Goal: Task Accomplishment & Management: Understand process/instructions

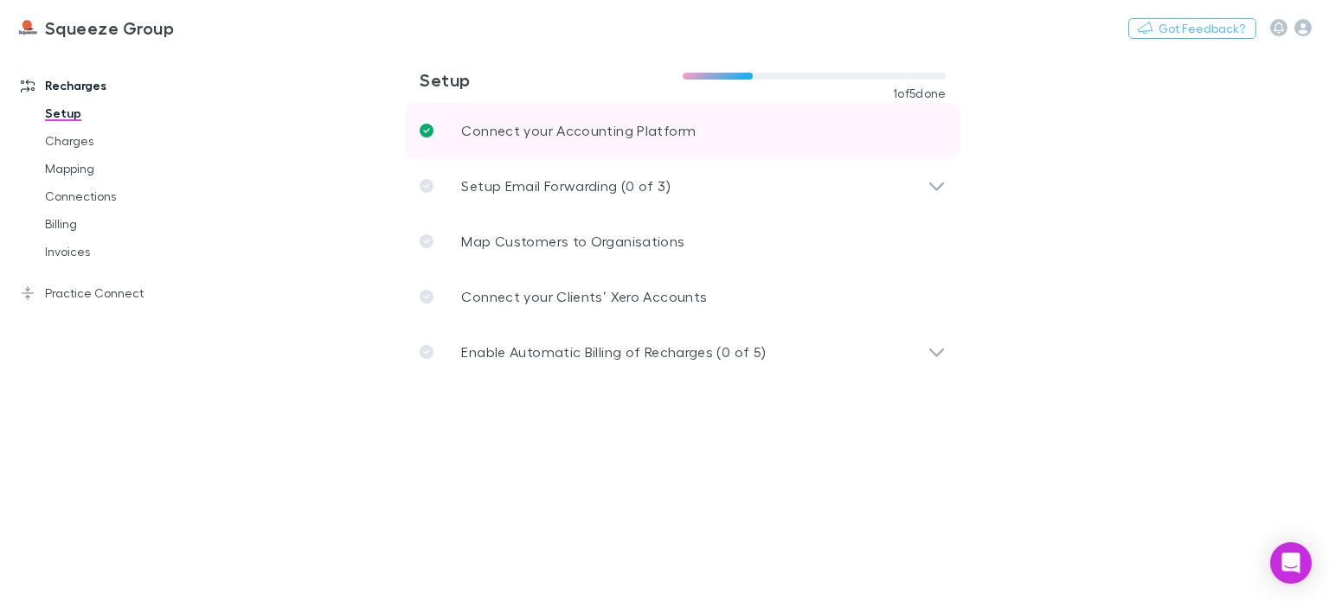
click at [531, 141] on link "Connect your Accounting Platform" at bounding box center [683, 130] width 554 height 55
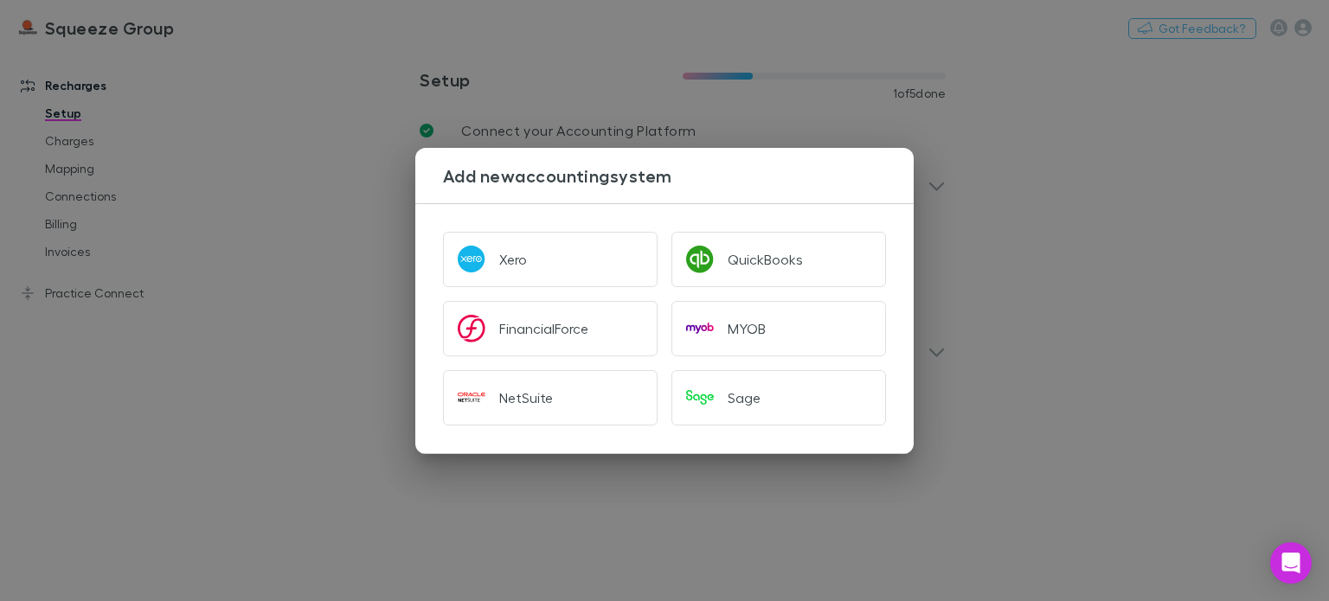
click at [322, 247] on div "Add new accounting system Xero QuickBooks FinancialForce MYOB NetSuite Sage" at bounding box center [664, 300] width 1329 height 601
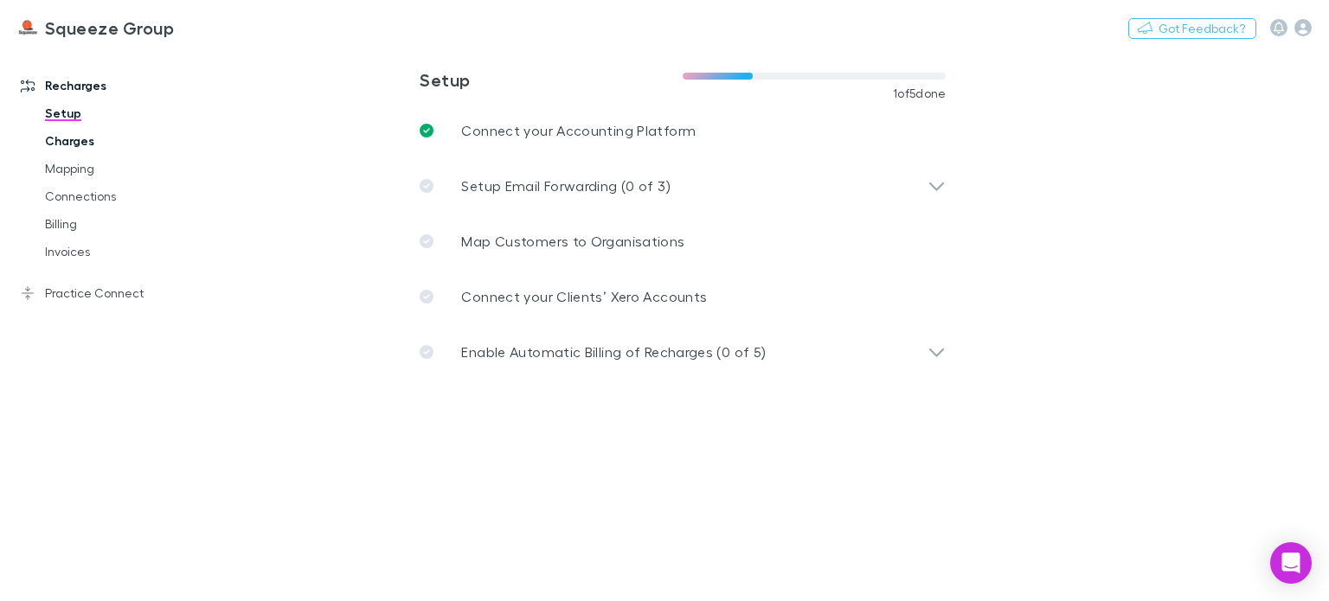
click at [59, 144] on link "Charges" at bounding box center [127, 141] width 199 height 28
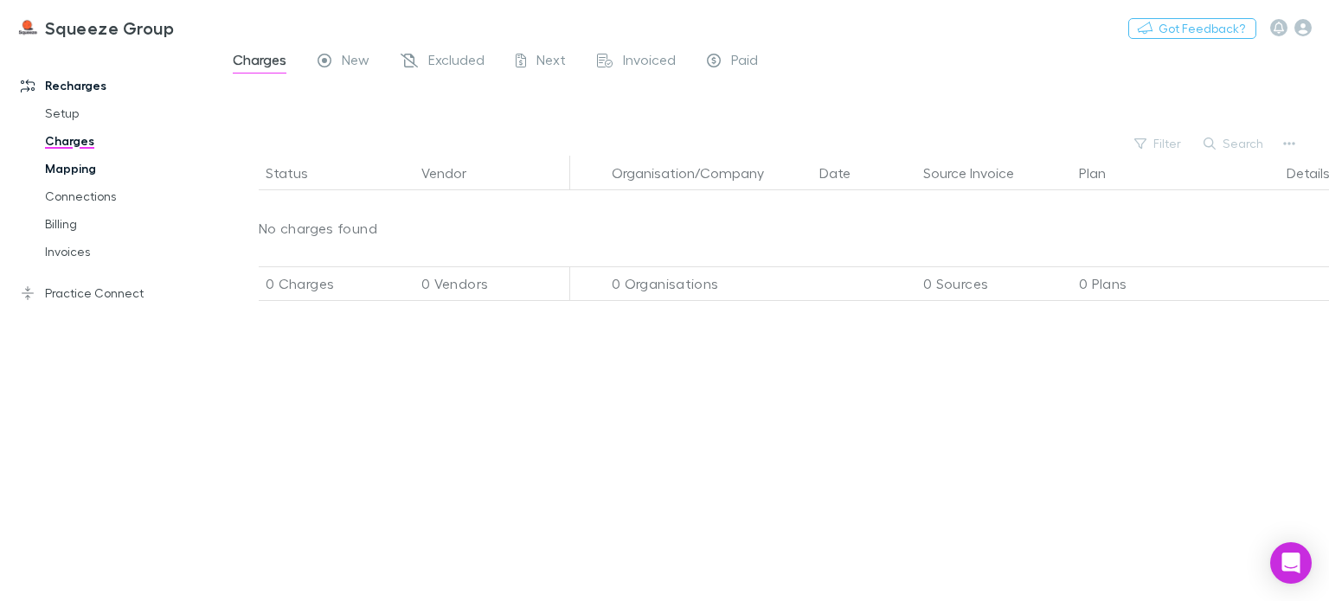
click at [80, 159] on link "Mapping" at bounding box center [127, 169] width 199 height 28
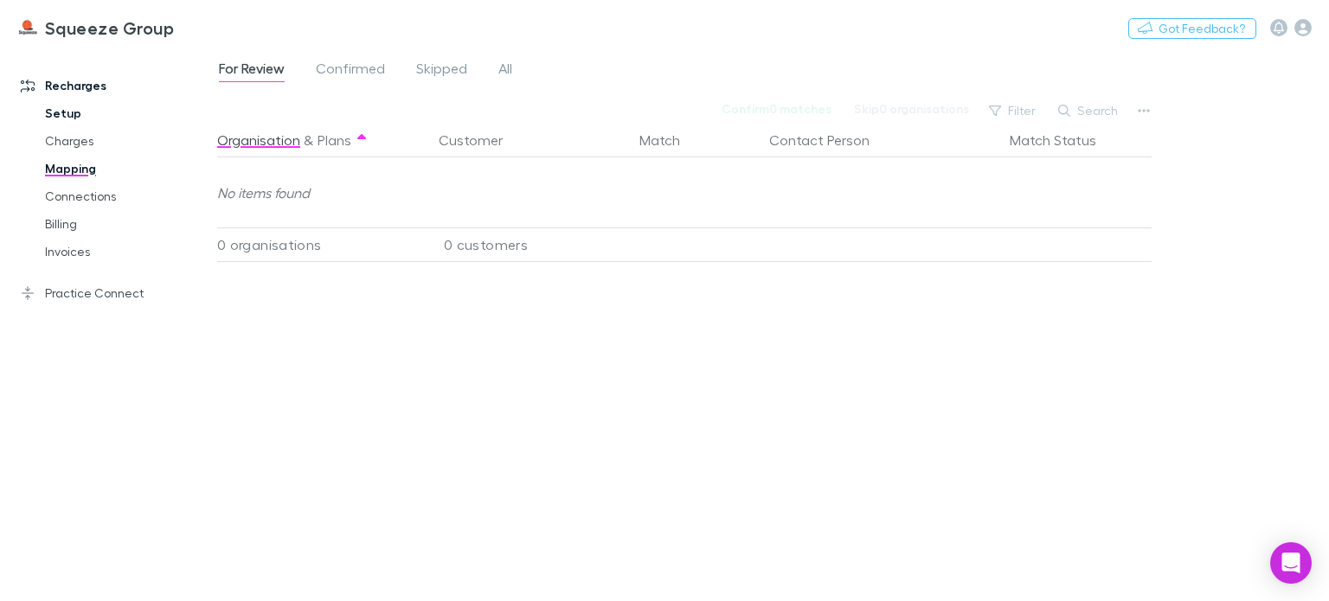
click at [93, 111] on link "Setup" at bounding box center [127, 113] width 199 height 28
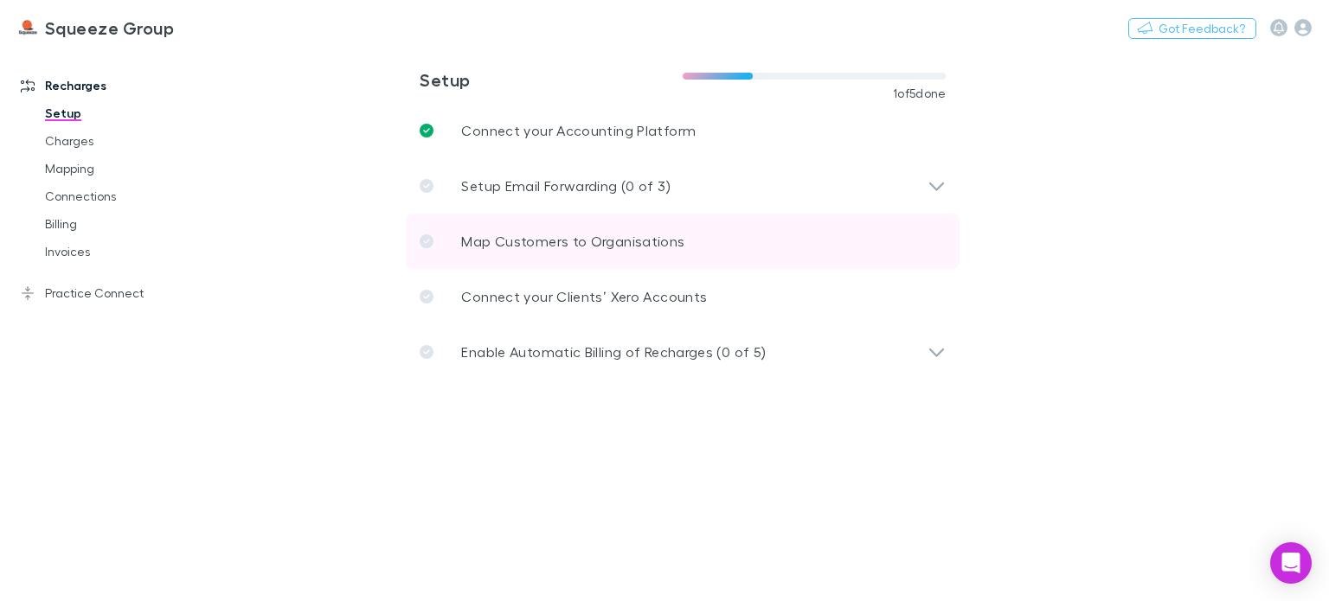
click at [699, 255] on link "Map Customers to Organisations" at bounding box center [683, 241] width 554 height 55
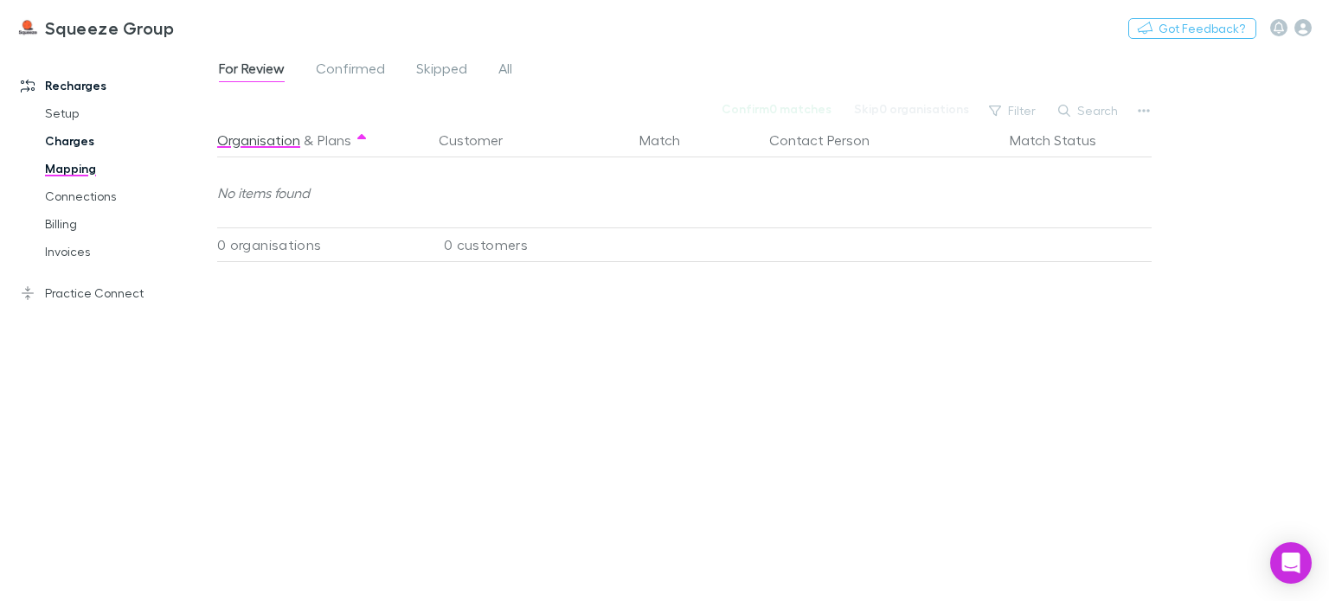
click at [61, 138] on link "Charges" at bounding box center [127, 141] width 199 height 28
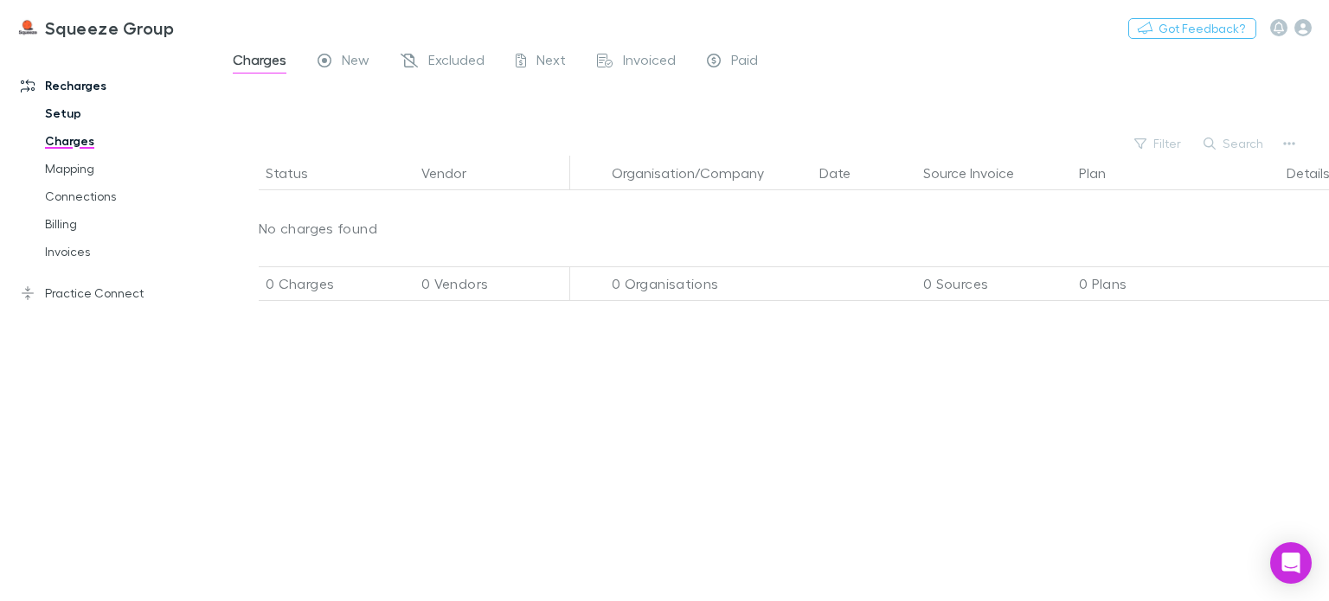
click at [59, 104] on link "Setup" at bounding box center [127, 113] width 199 height 28
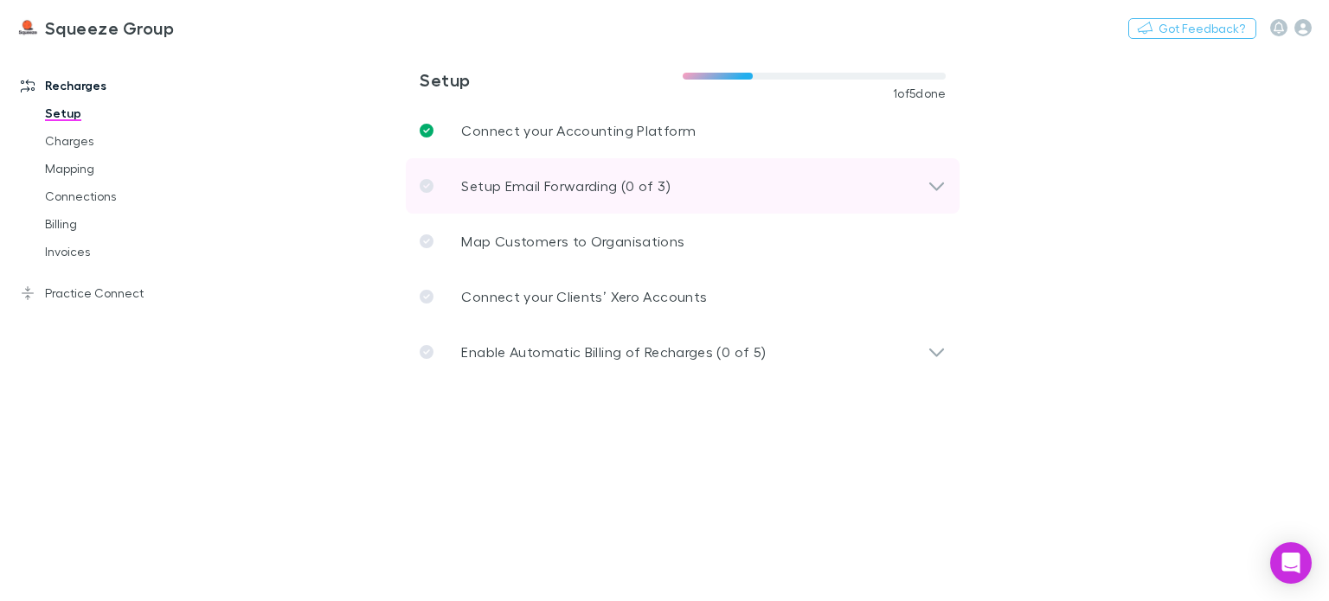
click at [640, 178] on p "Setup Email Forwarding (0 of 3)" at bounding box center [565, 186] width 208 height 21
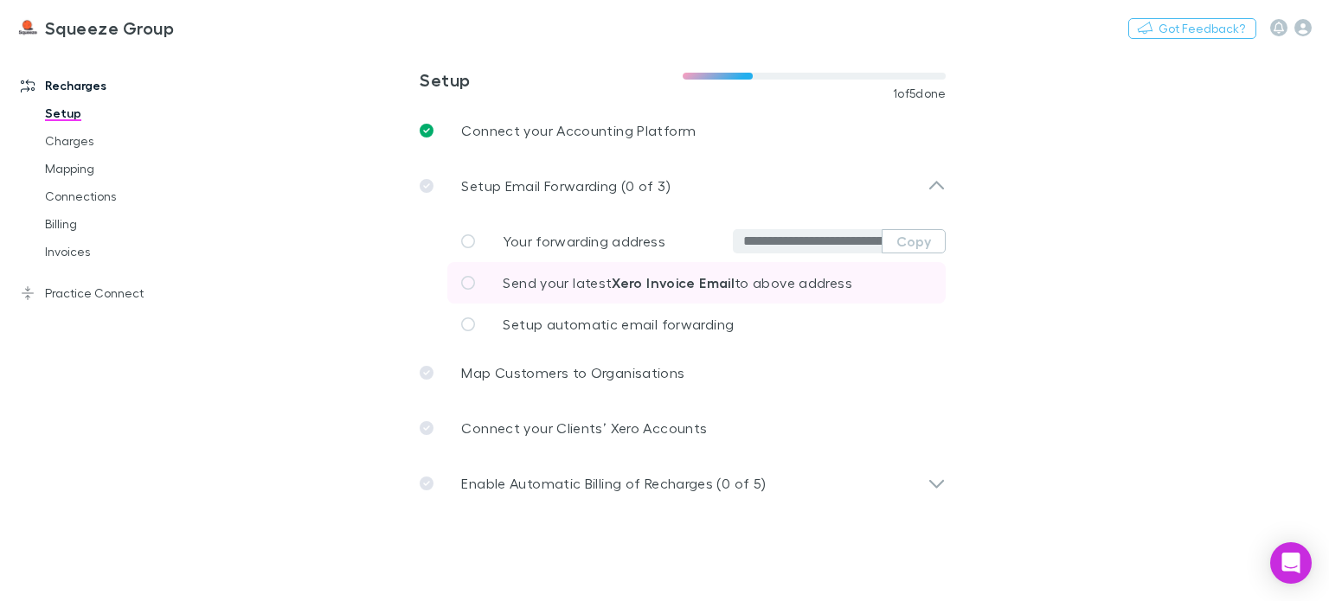
click at [646, 288] on strong "Xero Invoice Email" at bounding box center [673, 282] width 123 height 17
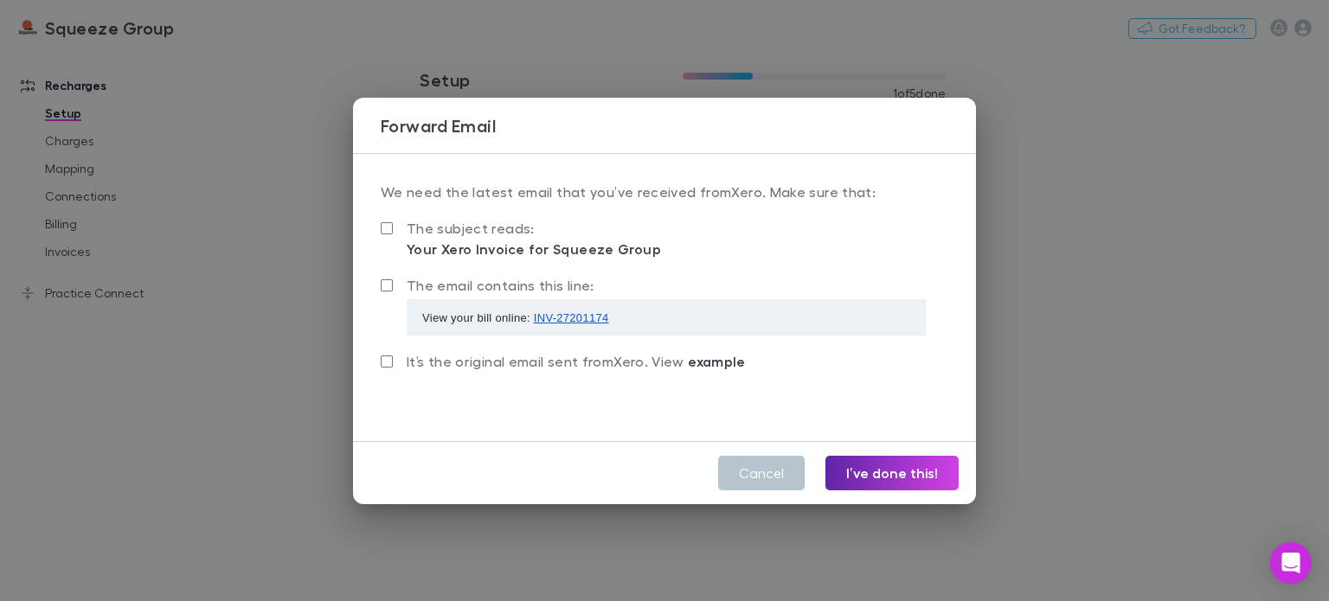
click at [692, 359] on span "example" at bounding box center [717, 361] width 58 height 17
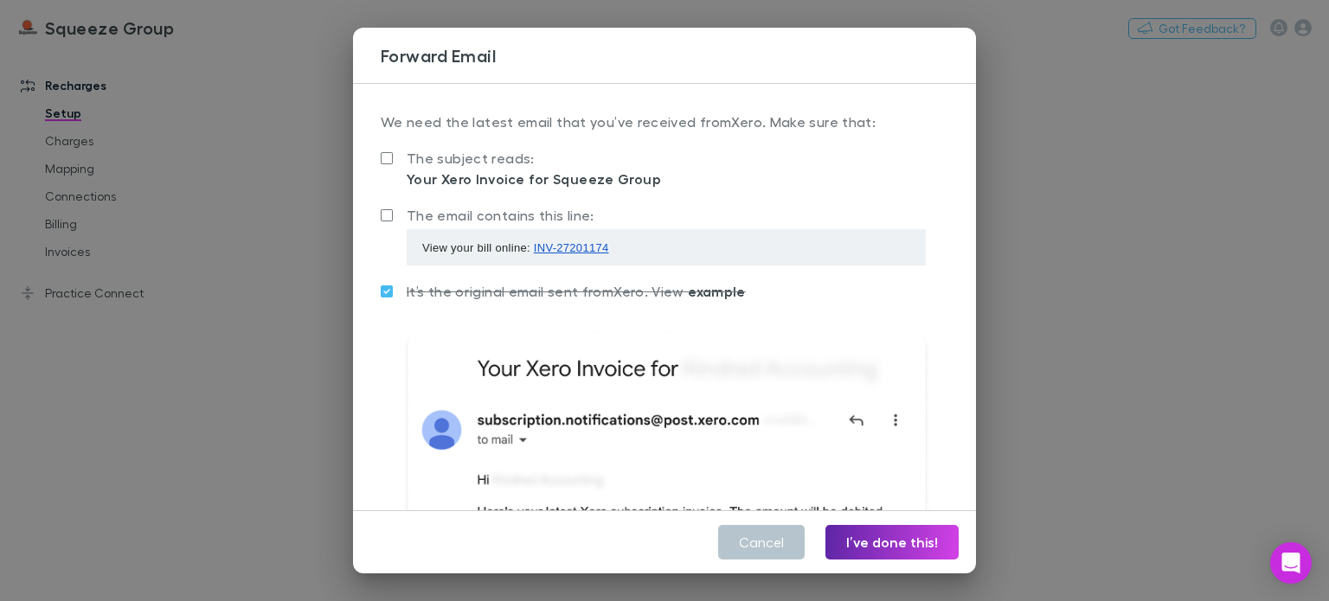
click at [330, 366] on div "Forward Email We need the latest email that you’ve received from Xero . Make su…" at bounding box center [664, 300] width 1329 height 601
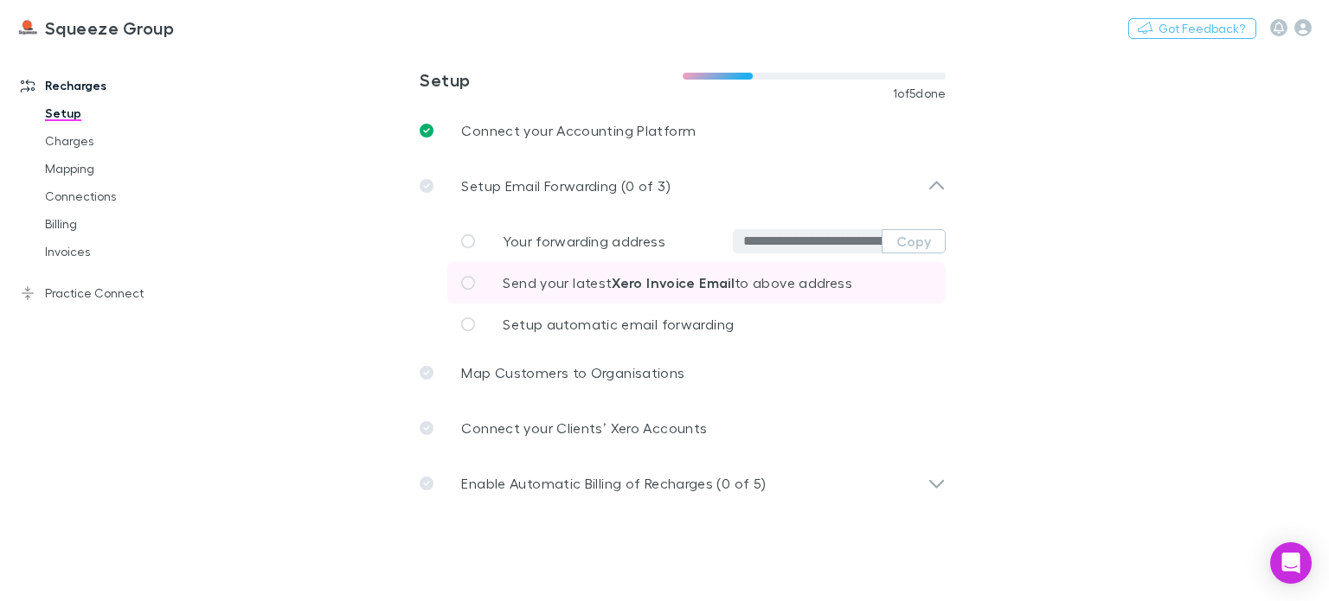
click at [470, 279] on icon at bounding box center [468, 283] width 14 height 14
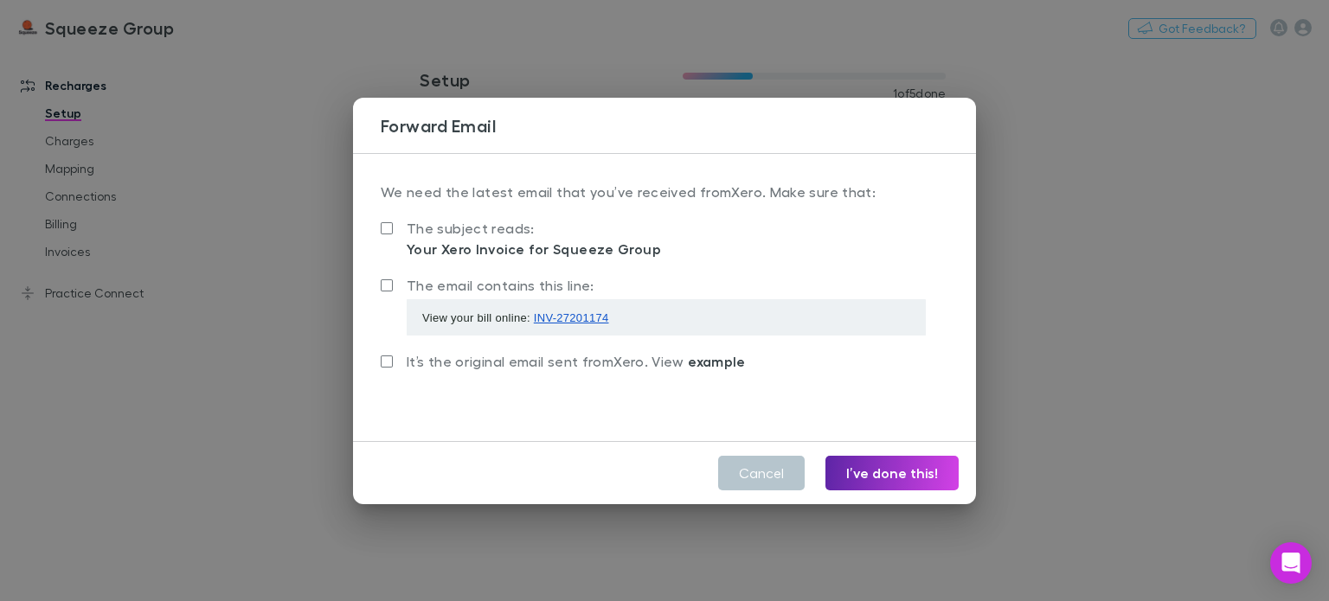
click at [696, 359] on span "example" at bounding box center [717, 361] width 58 height 17
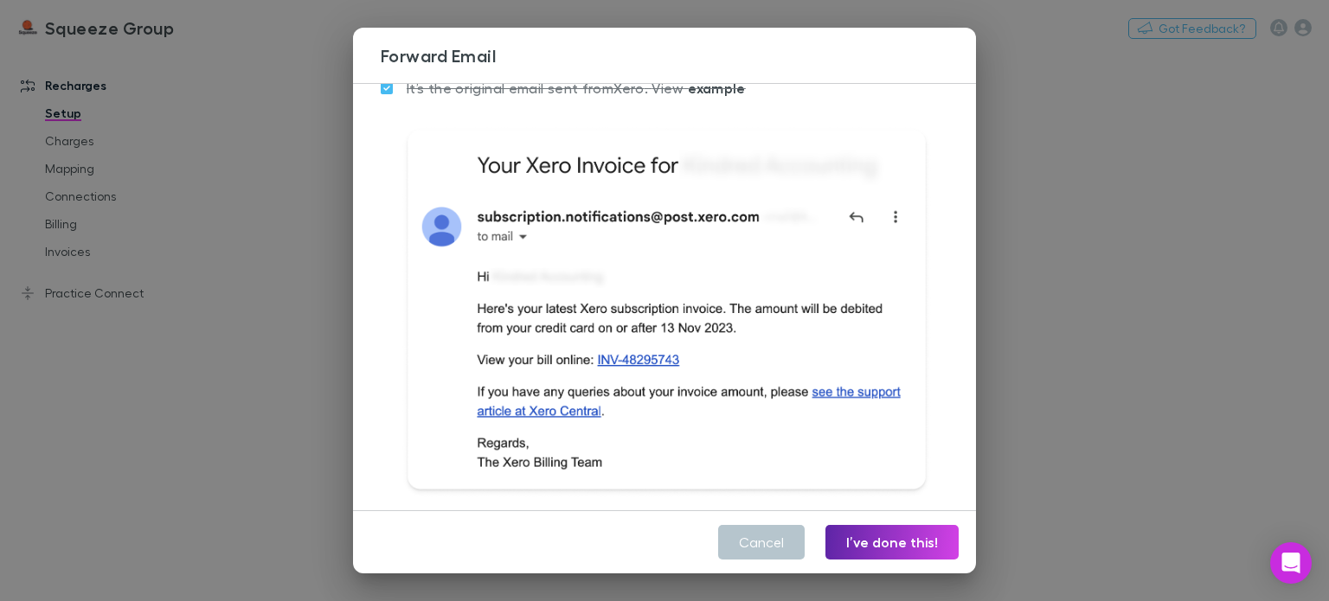
scroll to position [233, 0]
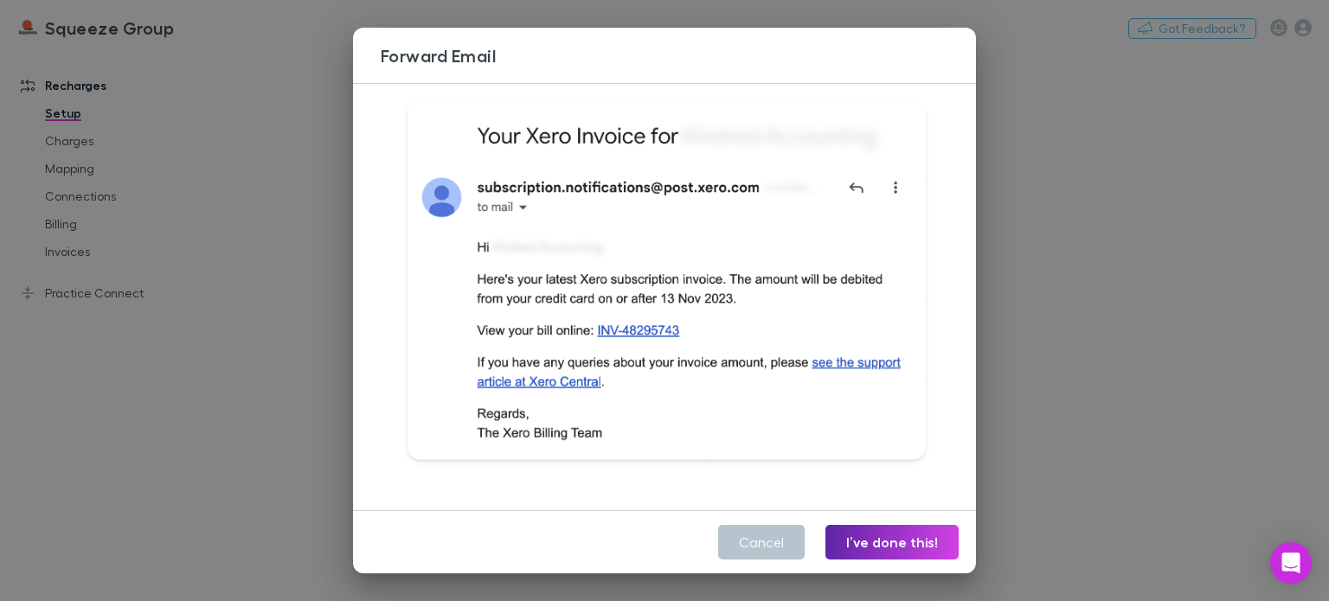
click at [1044, 438] on div "Forward Email We need the latest email that you’ve received from Xero . Make su…" at bounding box center [664, 300] width 1329 height 601
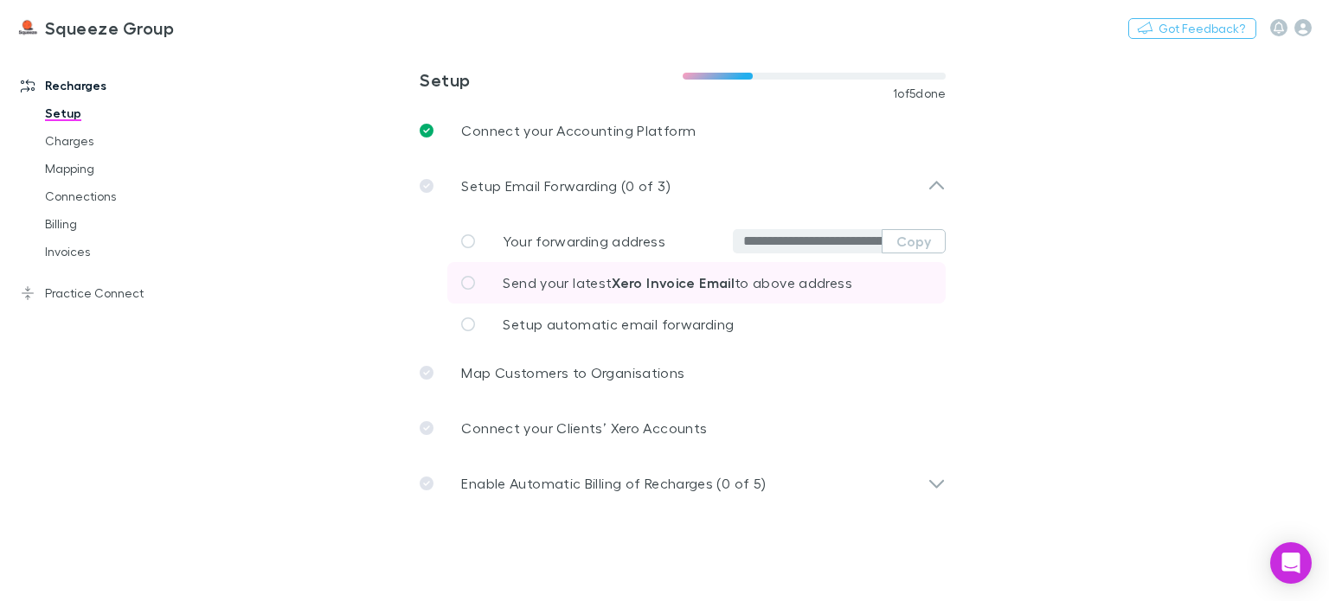
click at [468, 280] on icon at bounding box center [468, 283] width 14 height 14
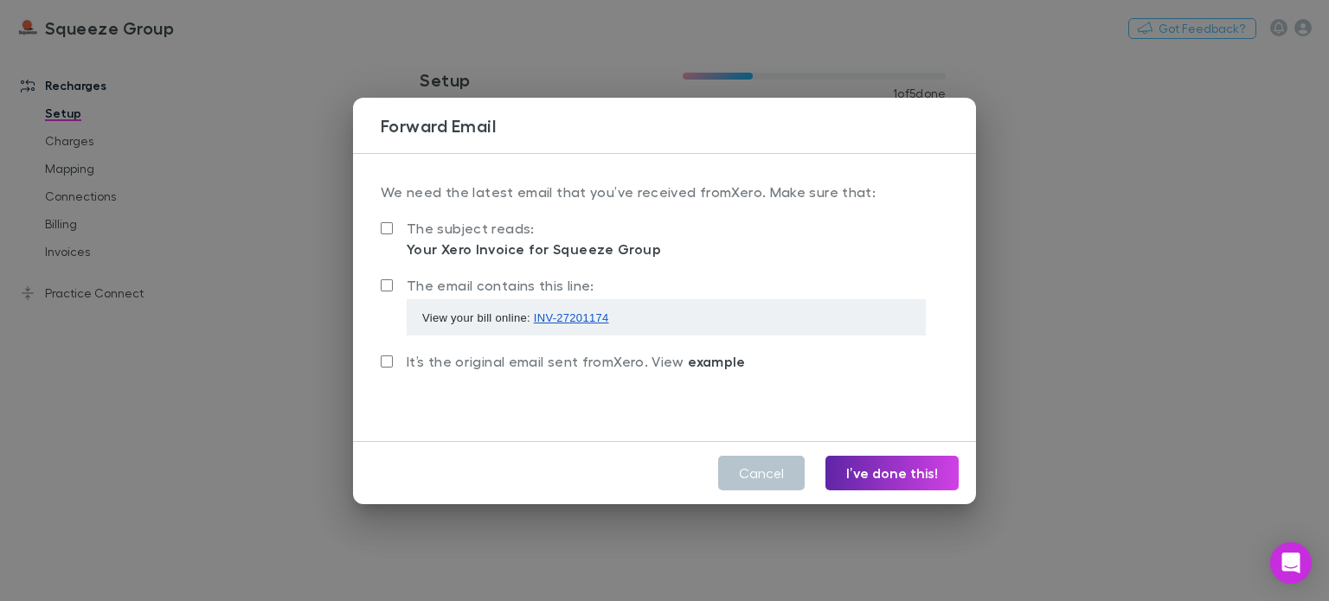
click at [1046, 369] on div "Forward Email We need the latest email that you’ve received from Xero . Make su…" at bounding box center [664, 300] width 1329 height 601
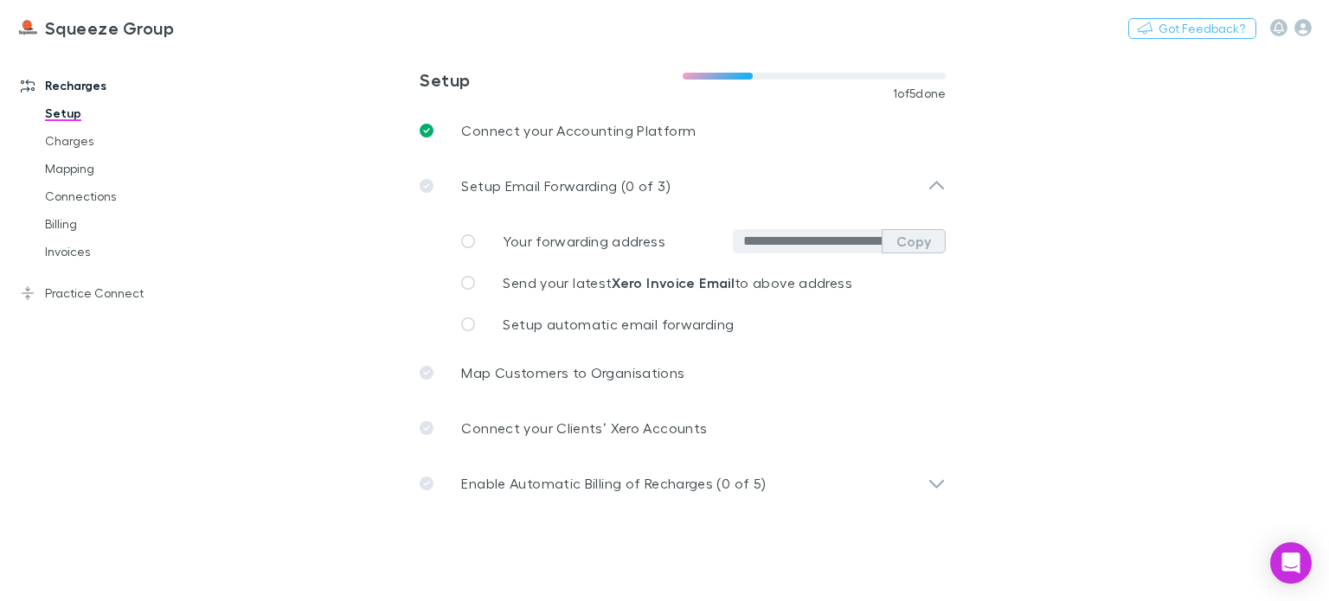
click at [937, 239] on button "Copy" at bounding box center [914, 241] width 64 height 24
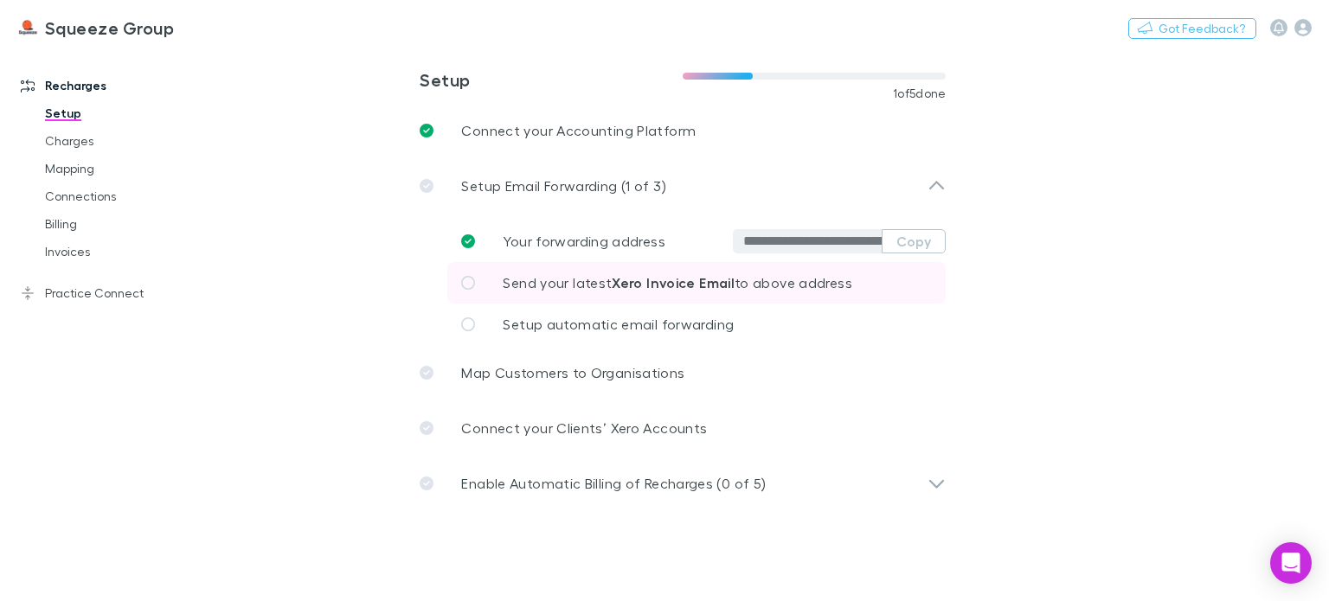
click at [497, 282] on link "Send your latest Xero Invoice Email to above address" at bounding box center [696, 283] width 498 height 42
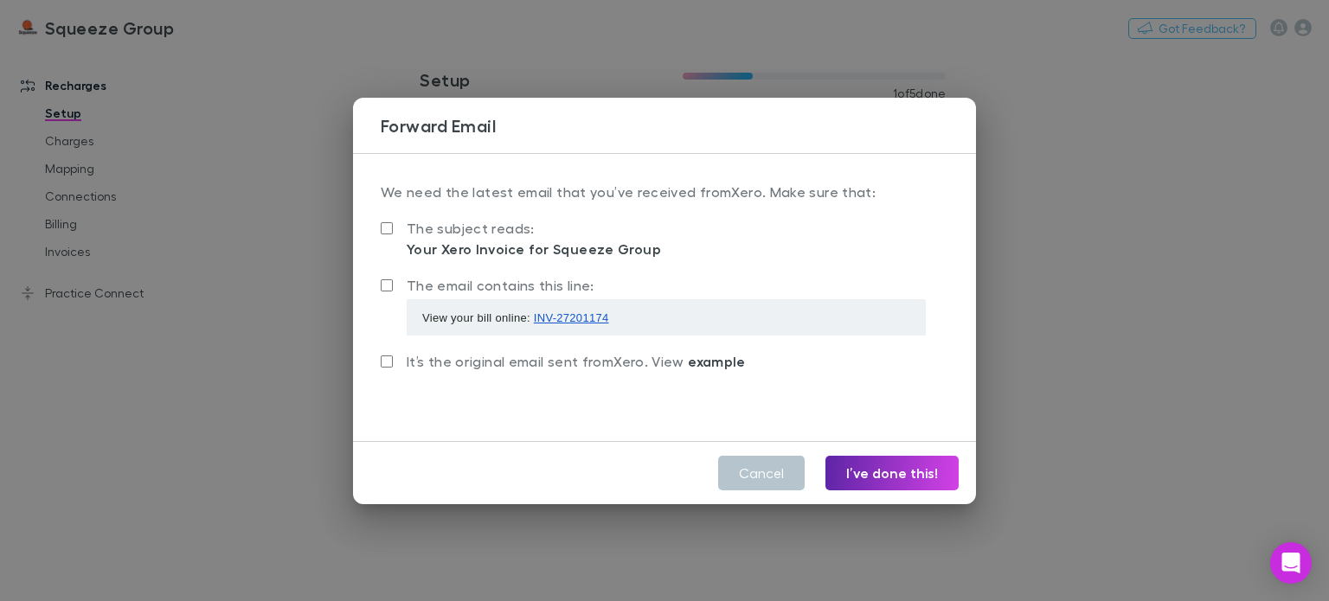
click at [431, 248] on div "Your Xero Invoice for Squeeze Group" at bounding box center [534, 249] width 254 height 21
click at [484, 256] on div "Your Xero Invoice for Squeeze Group" at bounding box center [534, 249] width 254 height 21
click at [759, 471] on button "Cancel" at bounding box center [761, 473] width 87 height 35
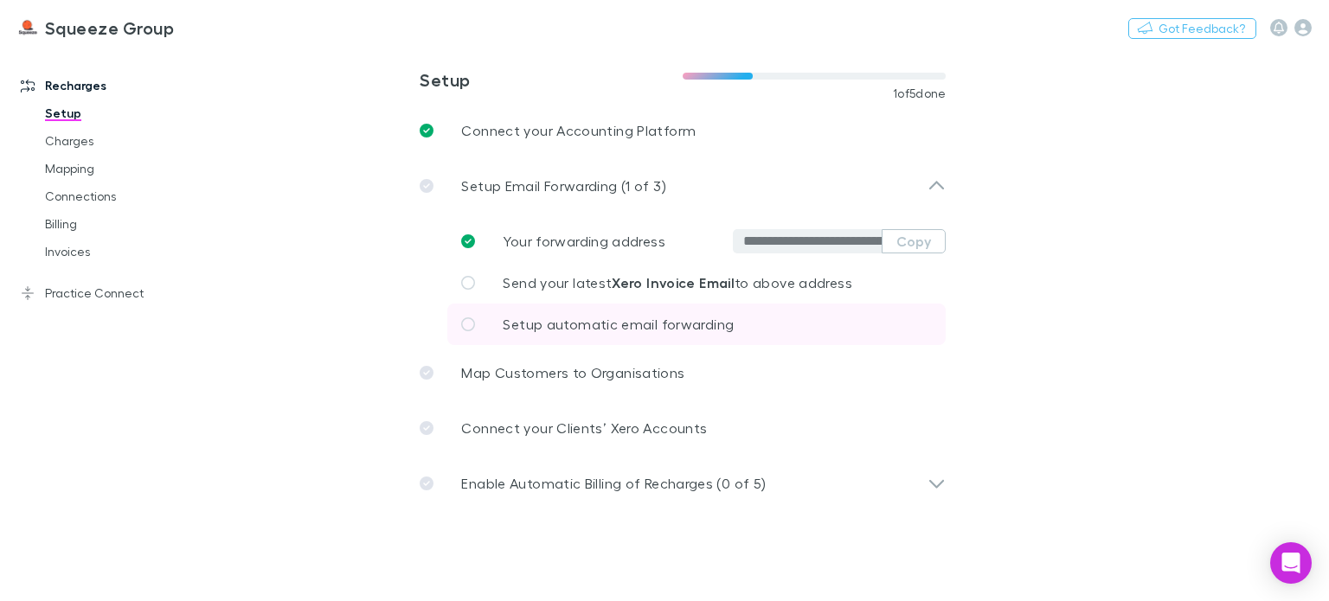
click at [547, 328] on span "Setup automatic email forwarding" at bounding box center [618, 324] width 231 height 16
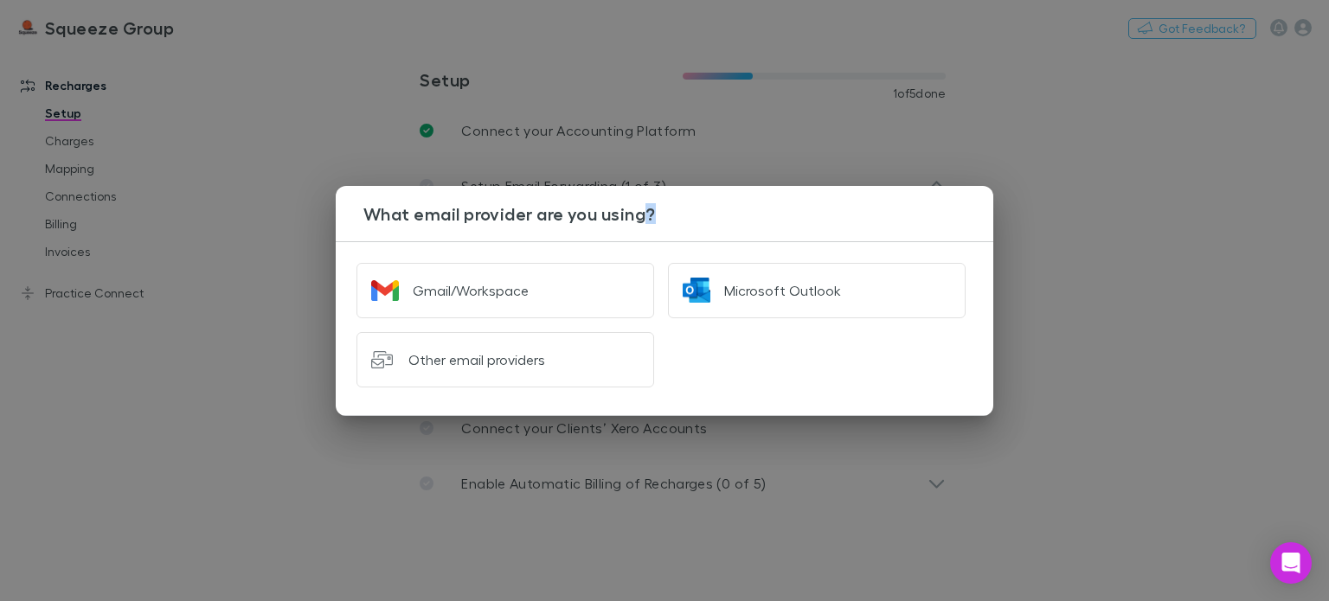
click at [547, 328] on div "Other email providers" at bounding box center [498, 352] width 311 height 69
click at [371, 468] on div "What email provider are you using? Gmail/Workspace Microsoft Outlook Other emai…" at bounding box center [664, 300] width 1329 height 601
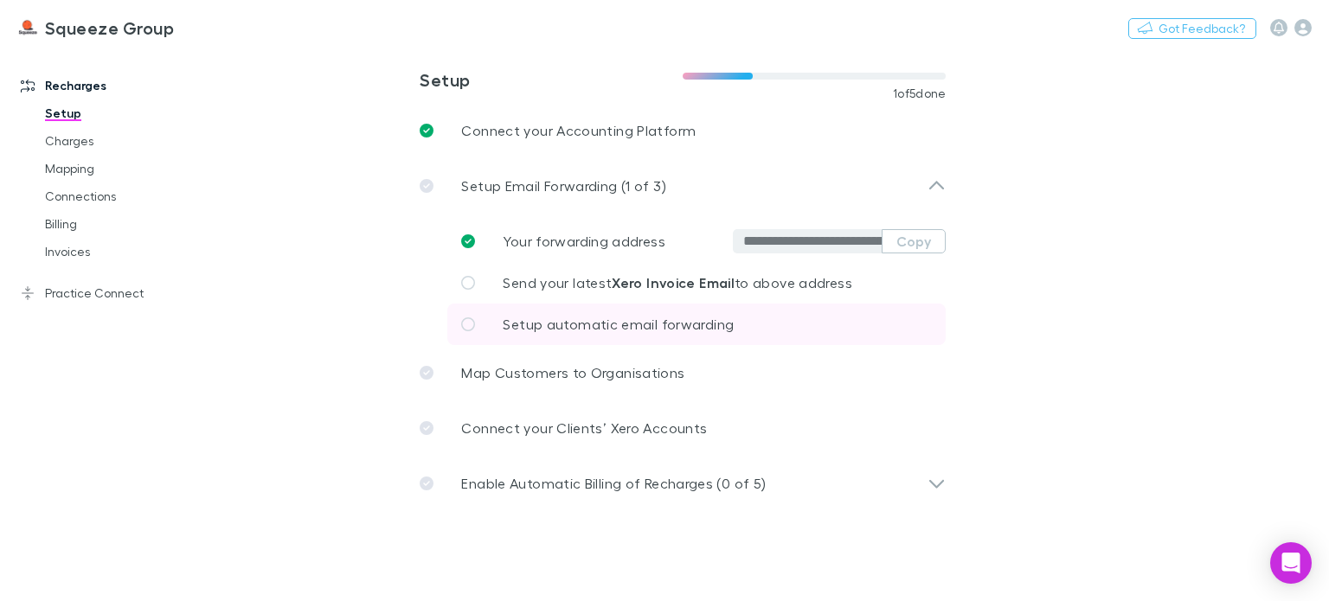
click at [561, 328] on span "Setup automatic email forwarding" at bounding box center [618, 324] width 231 height 16
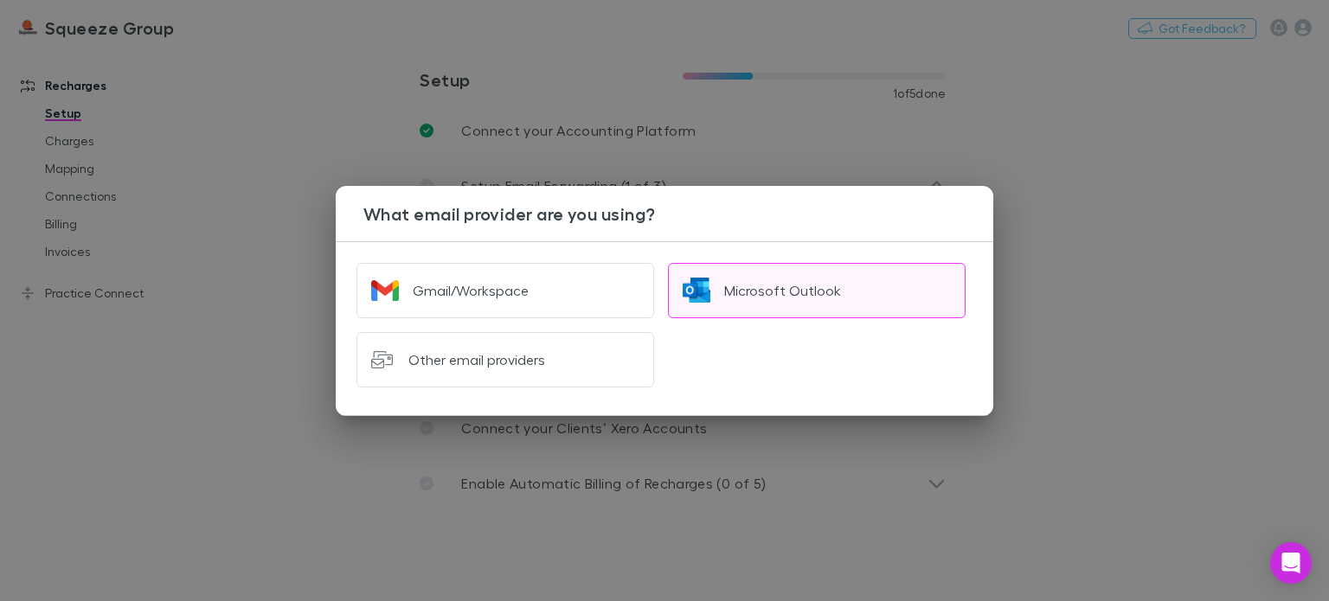
click at [854, 282] on button "Microsoft Outlook" at bounding box center [817, 290] width 298 height 55
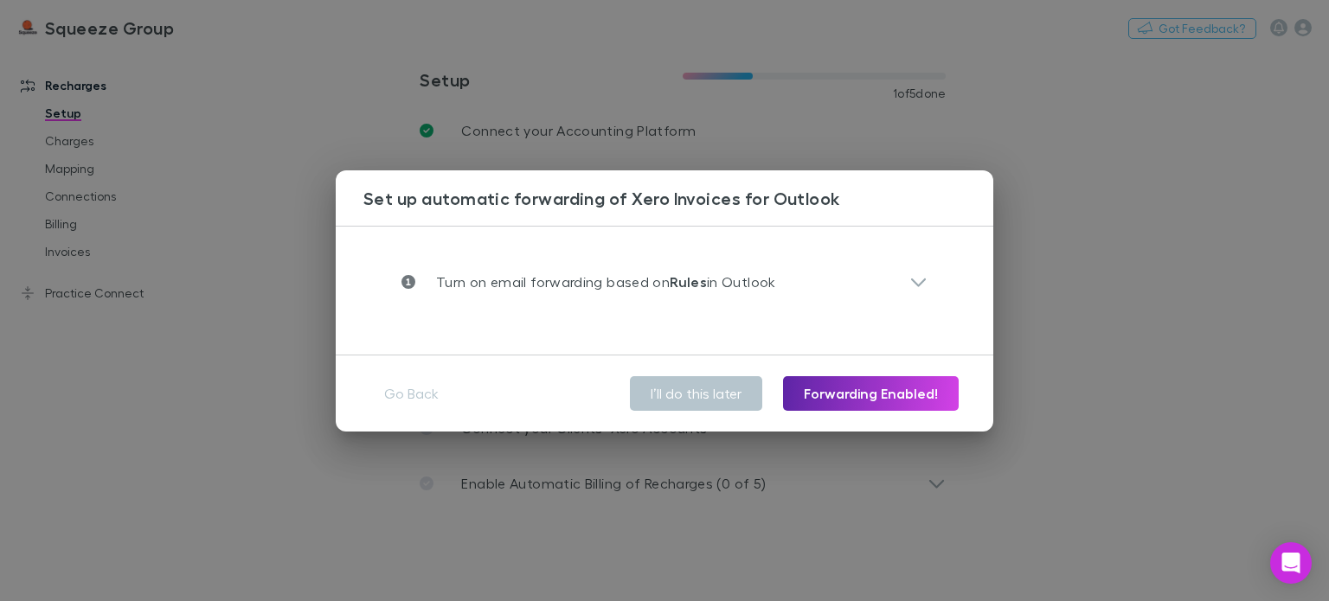
click at [338, 480] on div "**********" at bounding box center [664, 300] width 1329 height 601
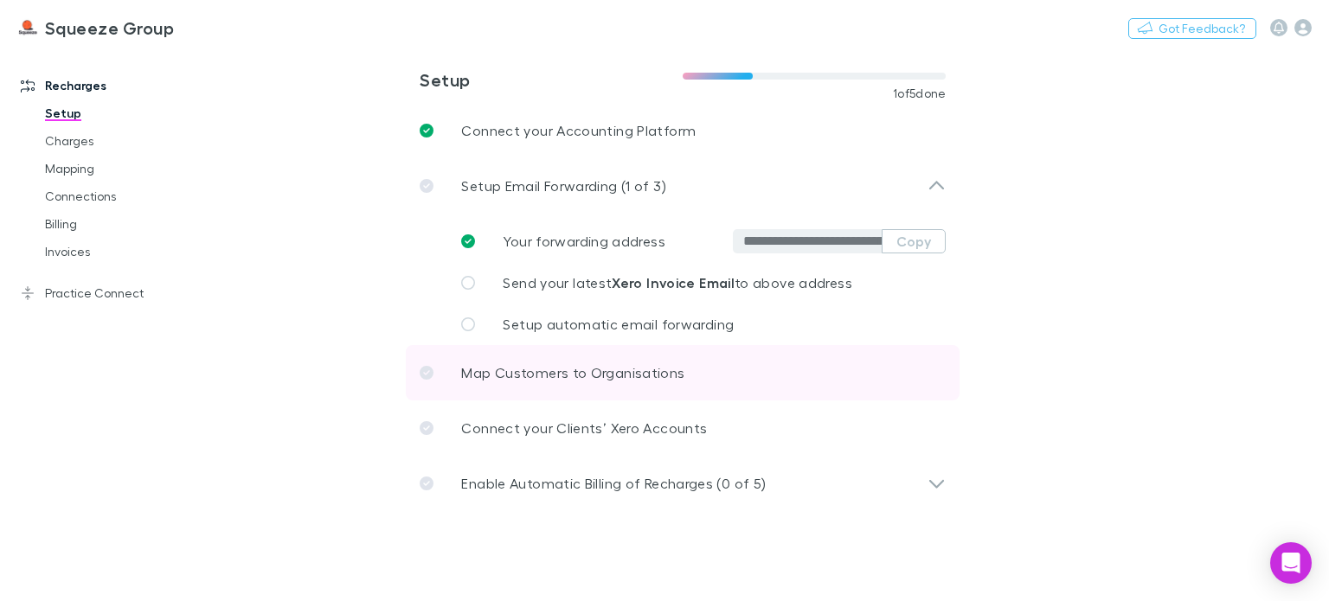
click at [526, 375] on p "Map Customers to Organisations" at bounding box center [572, 372] width 223 height 21
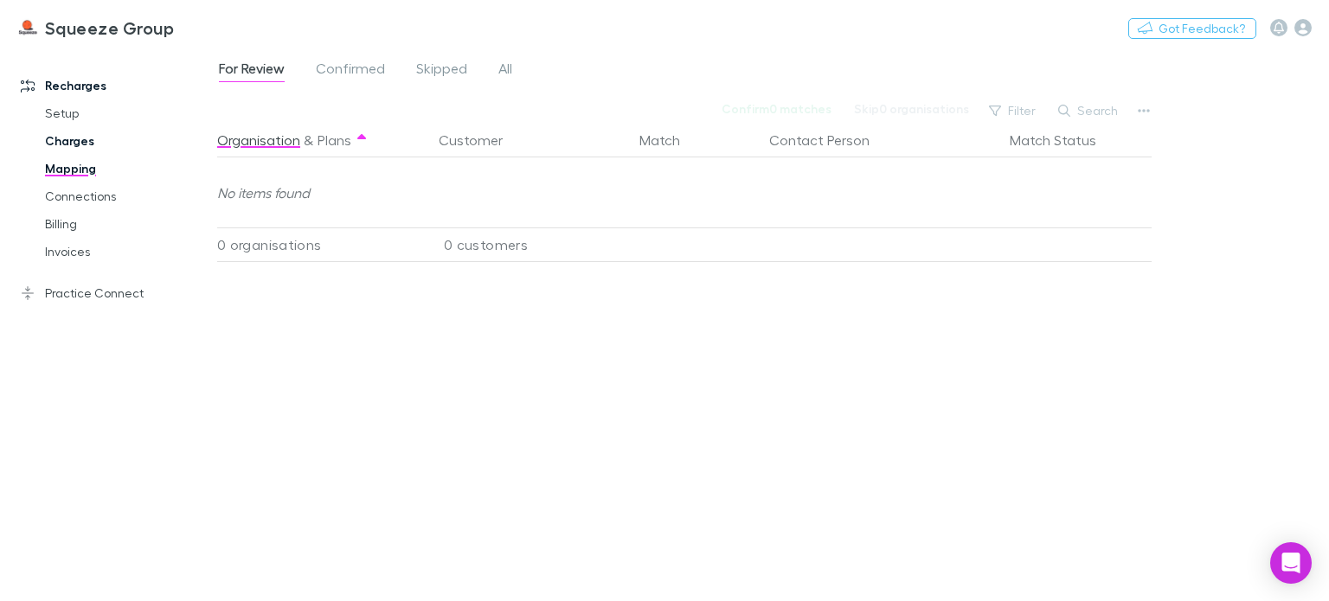
click at [89, 137] on link "Charges" at bounding box center [127, 141] width 199 height 28
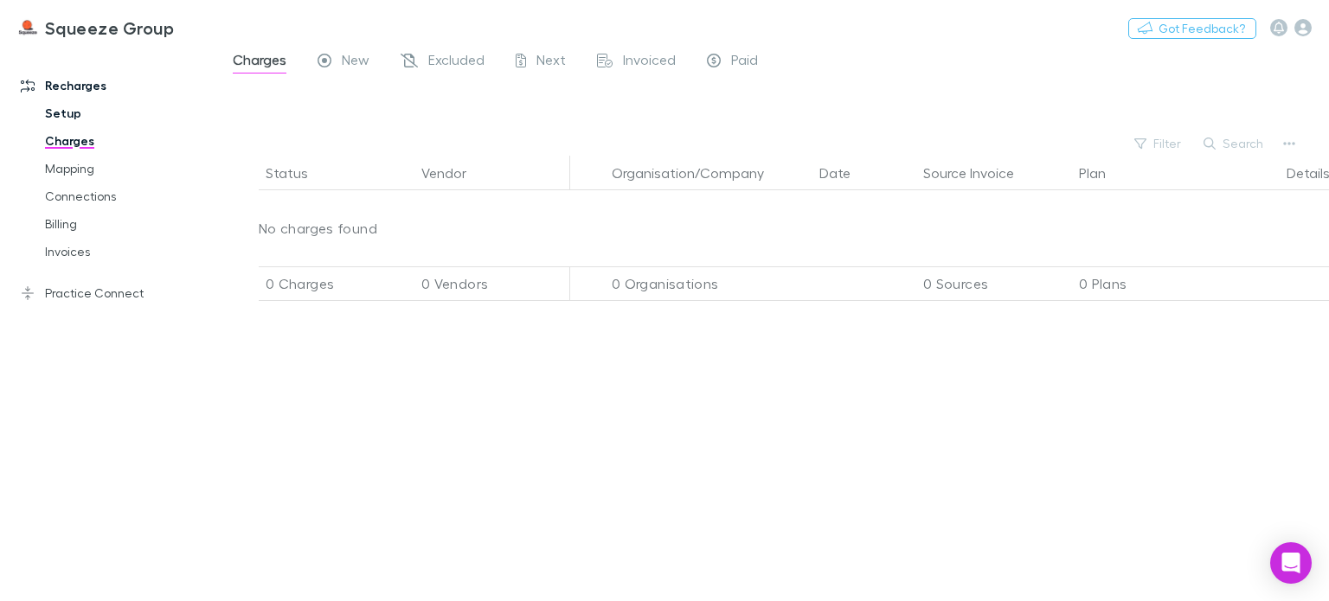
click at [85, 116] on link "Setup" at bounding box center [127, 113] width 199 height 28
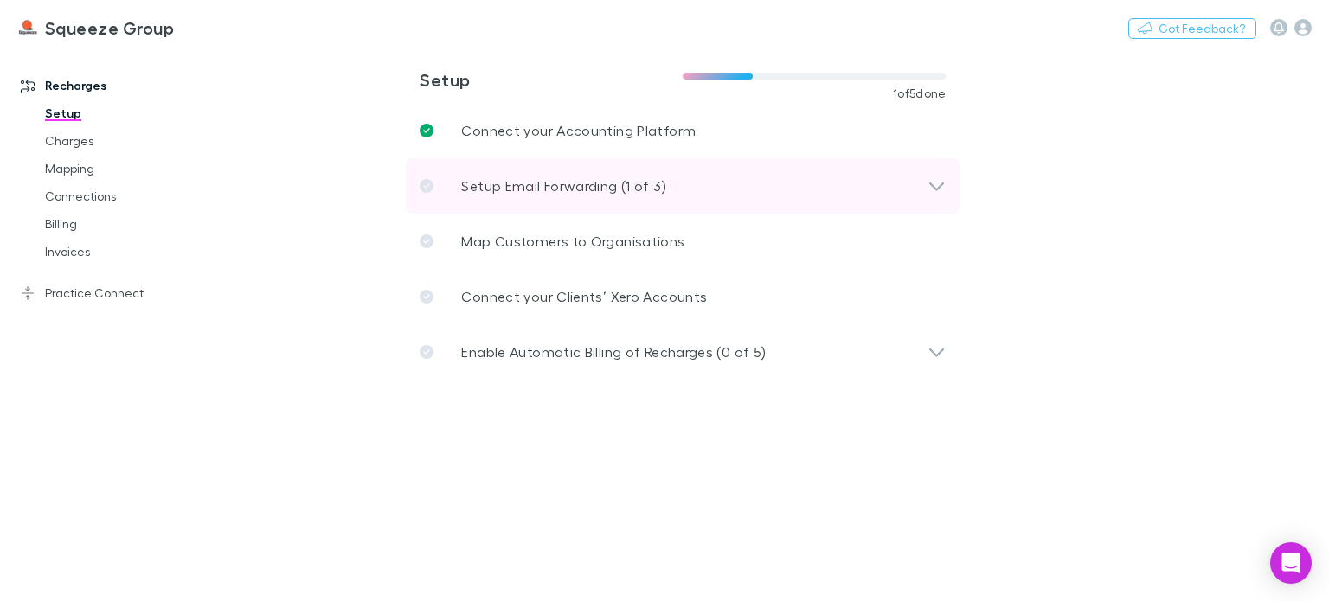
click at [938, 183] on icon at bounding box center [936, 186] width 18 height 21
